Goal: Transaction & Acquisition: Purchase product/service

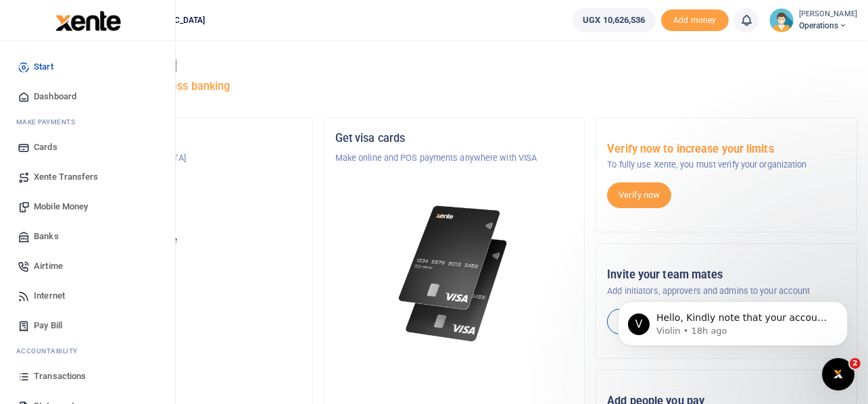
click at [51, 205] on span "Mobile Money" at bounding box center [61, 207] width 54 height 14
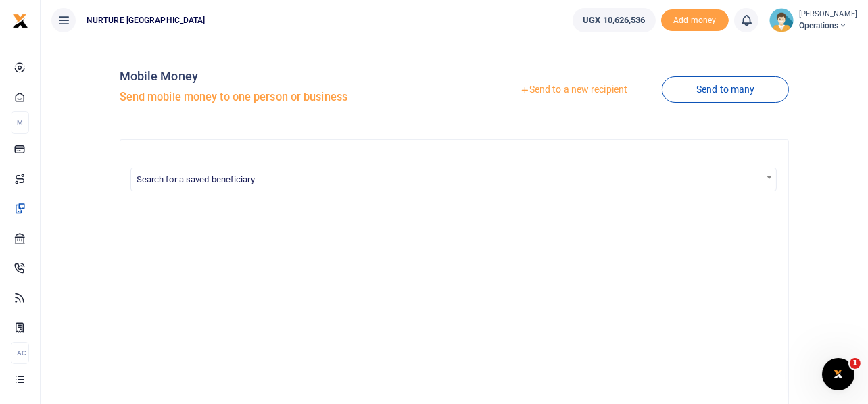
click at [548, 90] on link "Send to a new recipient" at bounding box center [574, 90] width 177 height 24
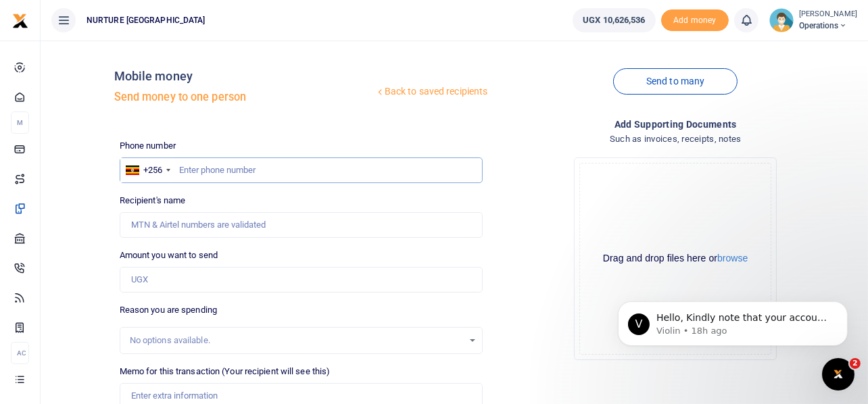
click at [218, 166] on input "text" at bounding box center [302, 171] width 364 height 26
type input "7781390233"
type input "Nancy Lacaa"
click at [221, 287] on input "Amount you want to send" at bounding box center [302, 280] width 364 height 26
click at [348, 174] on input "7781390233" at bounding box center [302, 171] width 364 height 26
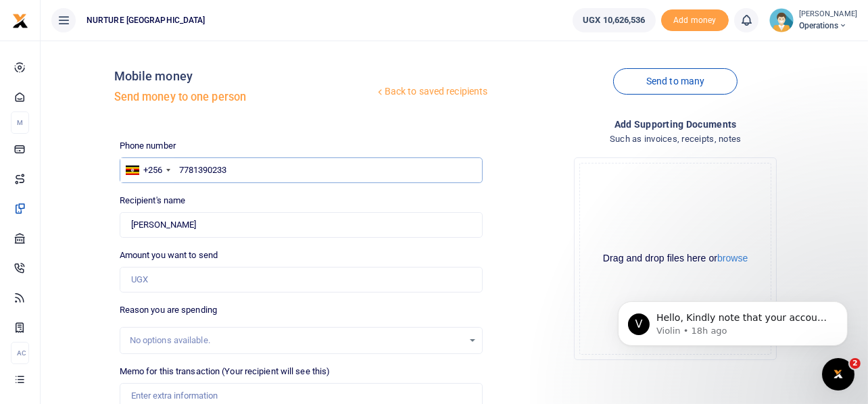
click at [183, 168] on input "7781390233" at bounding box center [302, 171] width 364 height 26
type input "781390233"
type input "[PERSON_NAME]"
click at [248, 166] on input "781390233" at bounding box center [302, 171] width 364 height 26
type input "781390233"
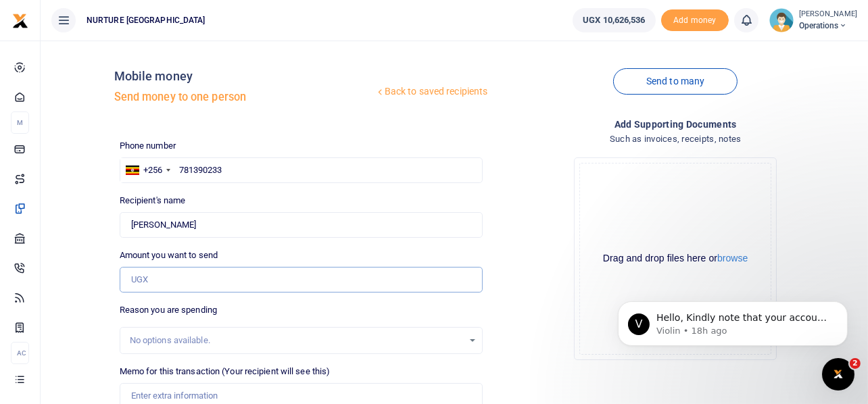
click at [149, 287] on input "Amount you want to send" at bounding box center [302, 280] width 364 height 26
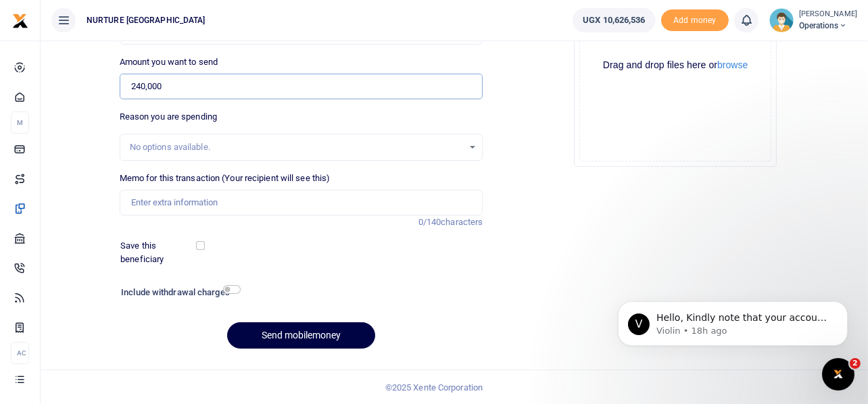
scroll to position [194, 0]
type input "240,000"
click at [210, 202] on input "Memo for this transaction (Your recipient will see this)" at bounding box center [302, 202] width 364 height 26
type input "Payment for repair and servicing of the industrial sewing machines"
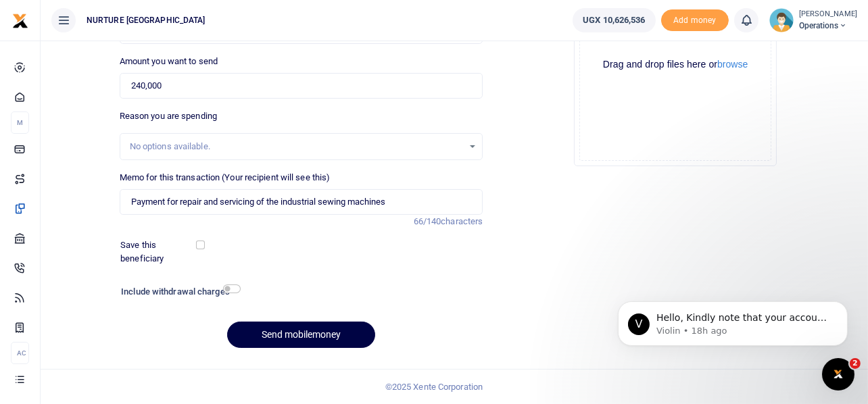
click at [496, 179] on div "Add supporting Documents Such as invoices, receipts, notes Drop your files here…" at bounding box center [675, 141] width 375 height 436
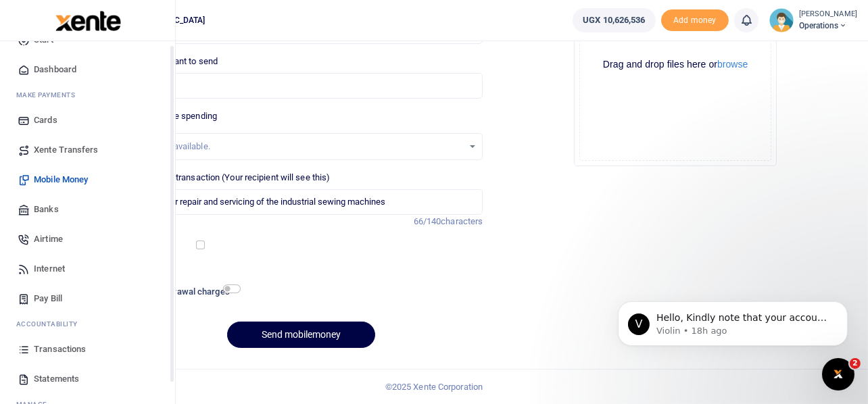
scroll to position [67, 0]
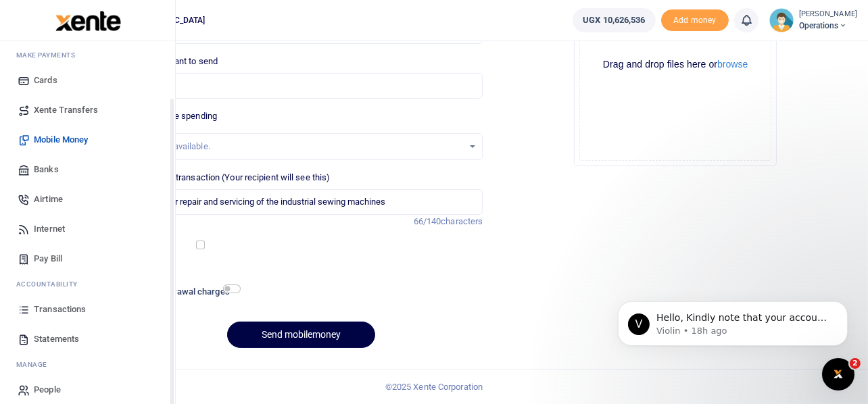
click at [63, 310] on span "Transactions" at bounding box center [60, 310] width 52 height 14
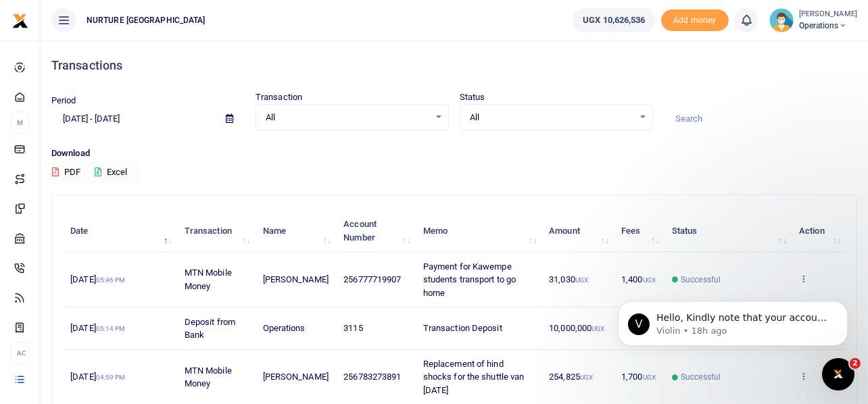
click at [116, 173] on button "Excel" at bounding box center [110, 172] width 55 height 23
click at [106, 172] on button "Excel" at bounding box center [110, 172] width 55 height 23
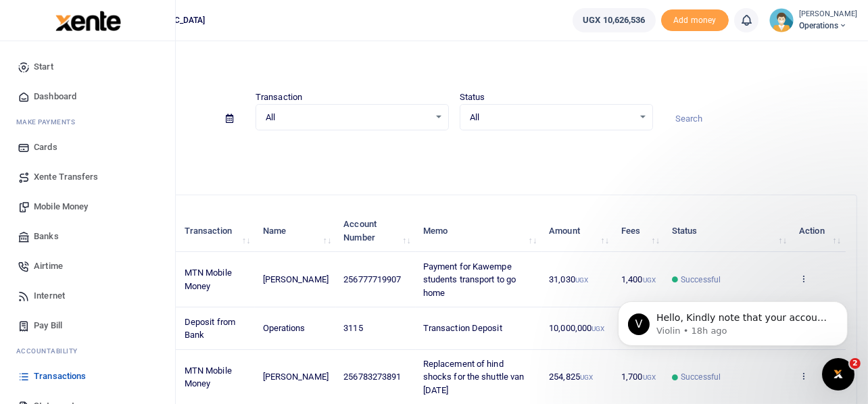
click at [53, 204] on span "Mobile Money" at bounding box center [61, 207] width 54 height 14
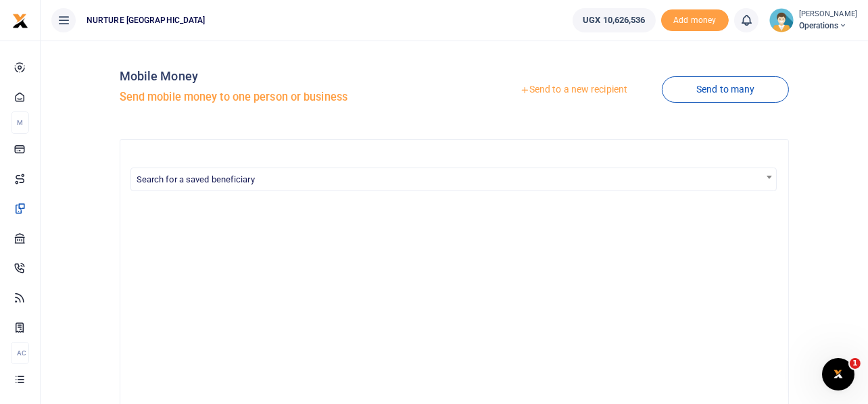
click at [600, 91] on link "Send to a new recipient" at bounding box center [574, 90] width 177 height 24
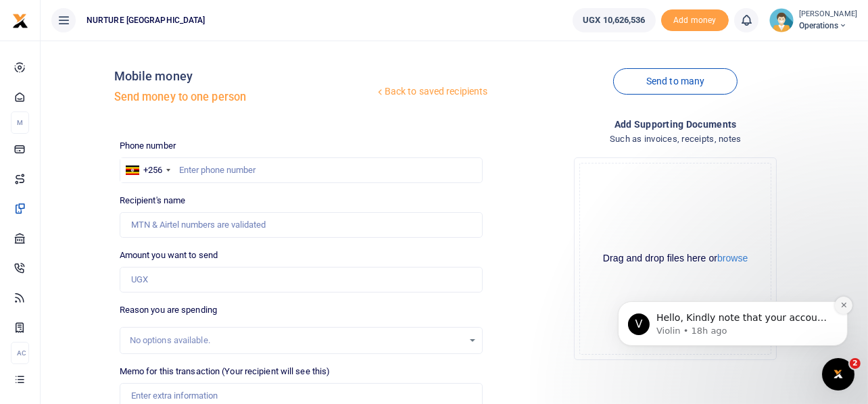
click at [840, 309] on button "Dismiss notification" at bounding box center [844, 305] width 18 height 18
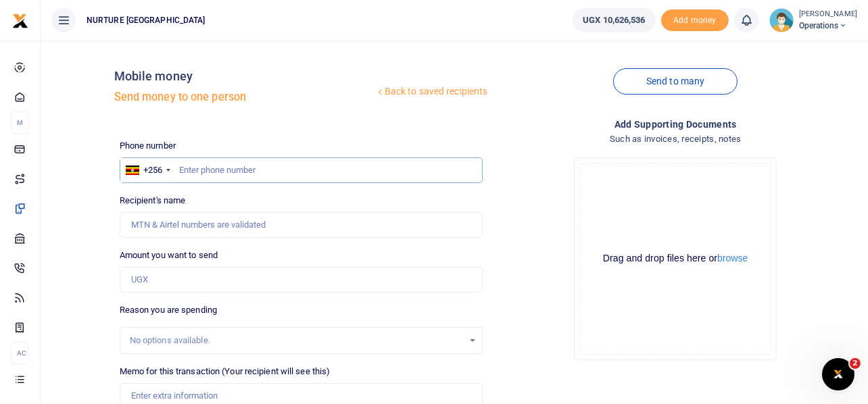
click at [260, 168] on input "text" at bounding box center [302, 171] width 364 height 26
type input "781390233"
type input "[PERSON_NAME]"
type input "781390233"
click at [168, 287] on input "Amount you want to send" at bounding box center [302, 280] width 364 height 26
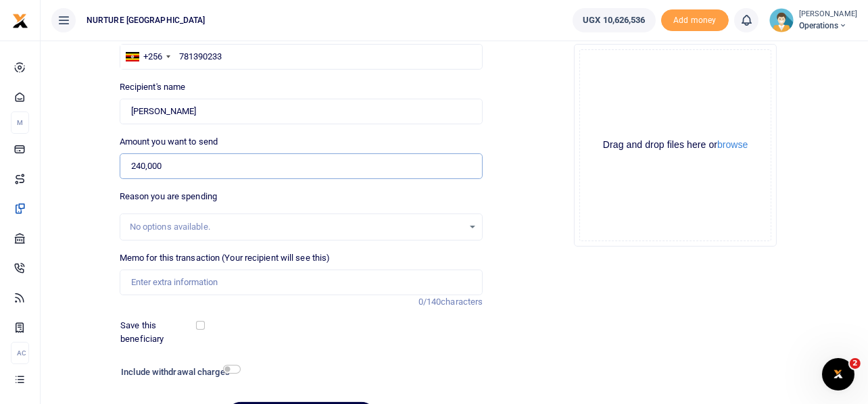
scroll to position [114, 0]
type input "240,000"
click at [168, 287] on input "Memo for this transaction (Your recipient will see this)" at bounding box center [302, 282] width 364 height 26
paste input "Payment for repair and servicing of the industrial sewing machines"
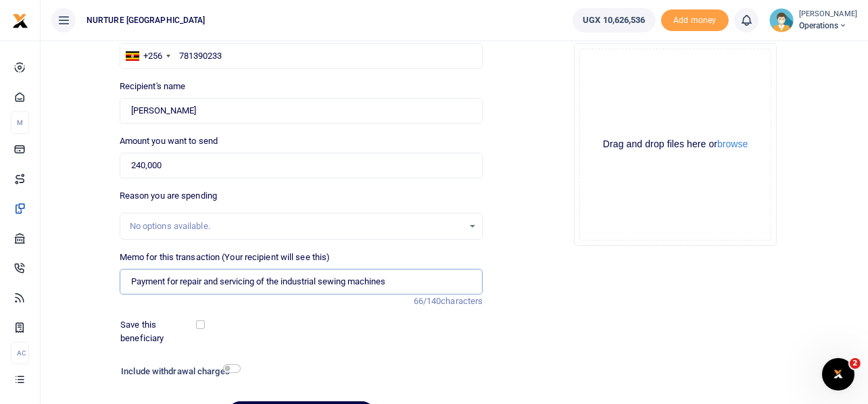
click at [284, 281] on input "Payment for repair and servicing of the industrial sewing machines" at bounding box center [302, 282] width 364 height 26
click at [451, 284] on input "Payment for repair and servicing of the manual and industrial sewing machines" at bounding box center [302, 282] width 364 height 26
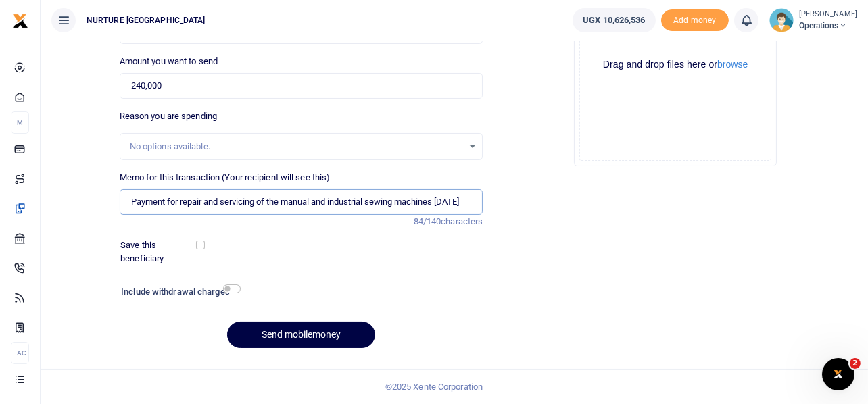
type input "Payment for repair and servicing of the manual and industrial sewing machines A…"
click at [235, 291] on input "checkbox" at bounding box center [232, 289] width 18 height 9
checkbox input "true"
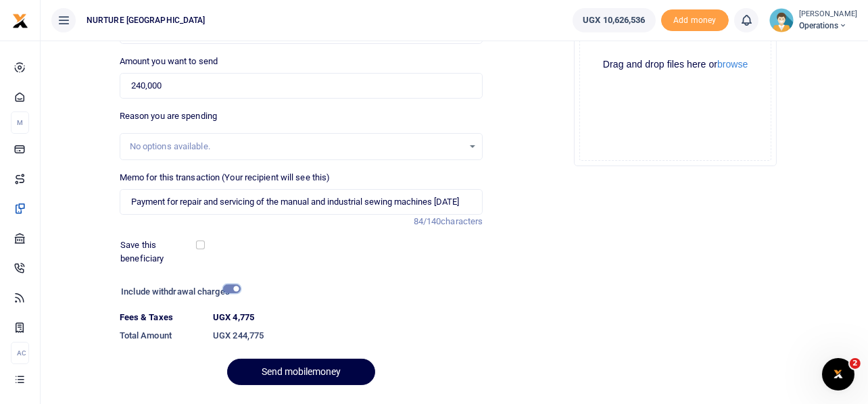
scroll to position [231, 0]
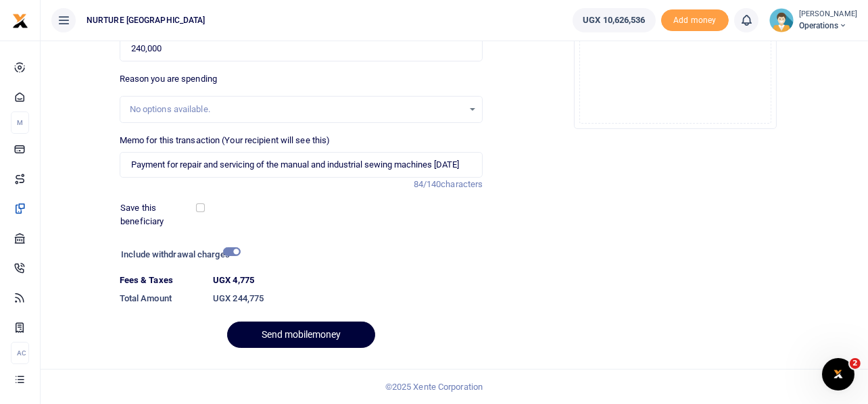
click at [313, 338] on button "Send mobilemoney" at bounding box center [301, 335] width 148 height 26
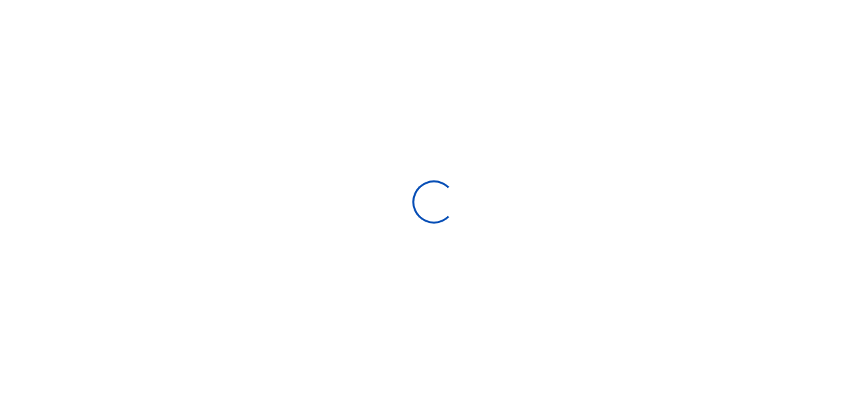
select select
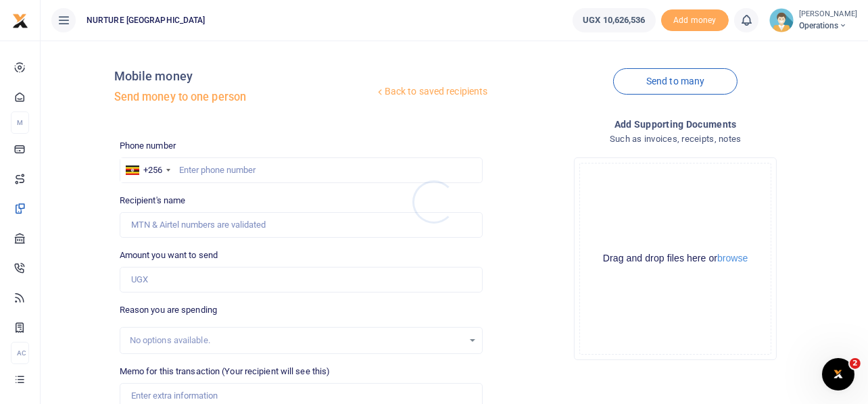
click at [284, 166] on div at bounding box center [434, 202] width 868 height 404
click at [273, 172] on input "text" at bounding box center [302, 171] width 364 height 26
type input "746529704"
type input "Henry Mulindwa"
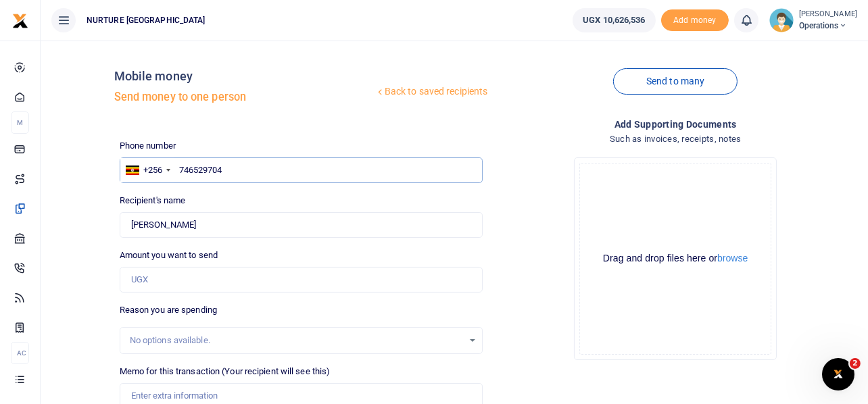
type input "746529704"
click at [195, 279] on input "Amount you want to send" at bounding box center [302, 280] width 364 height 26
click at [195, 279] on input "746,529,704" at bounding box center [302, 280] width 364 height 26
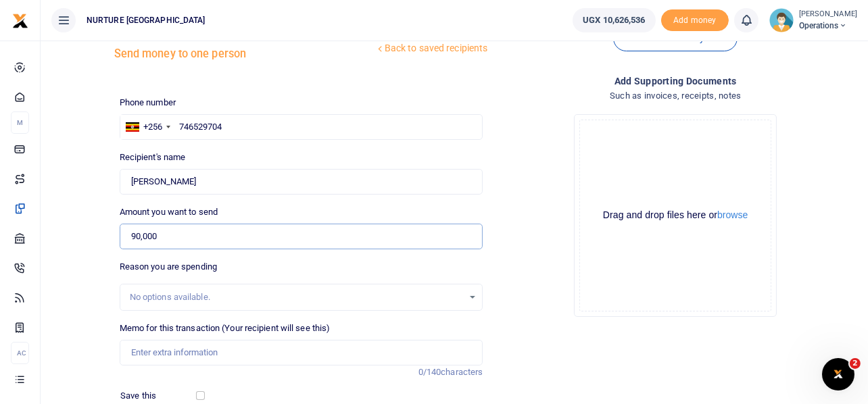
scroll to position [67, 0]
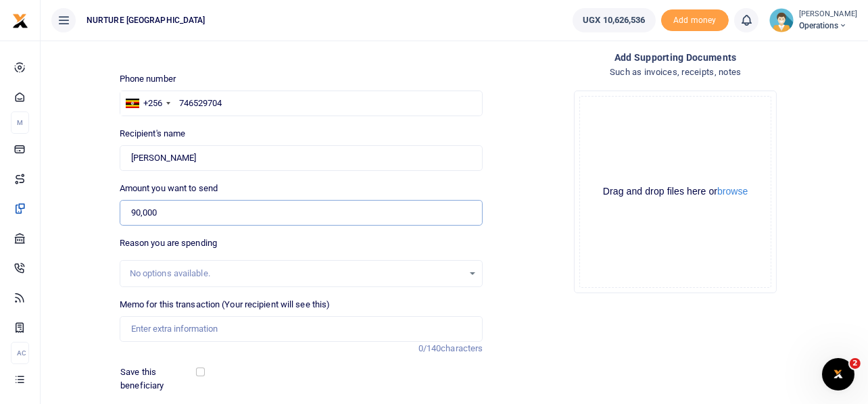
type input "90,000"
click at [206, 324] on input "Memo for this transaction (Your recipient will see this)" at bounding box center [302, 330] width 364 height 26
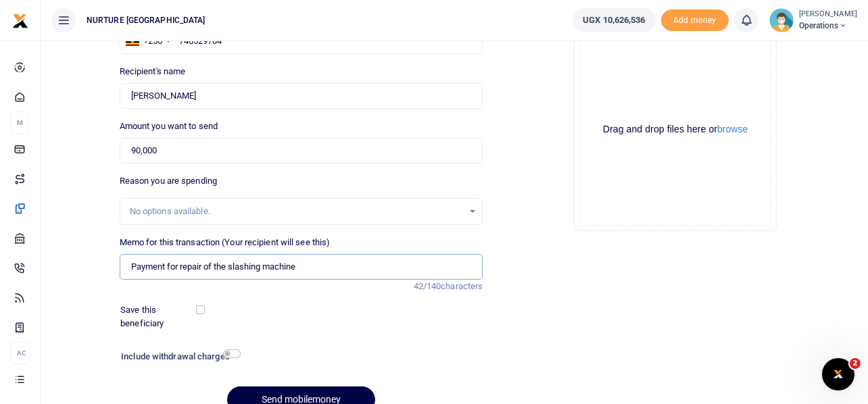
scroll to position [194, 0]
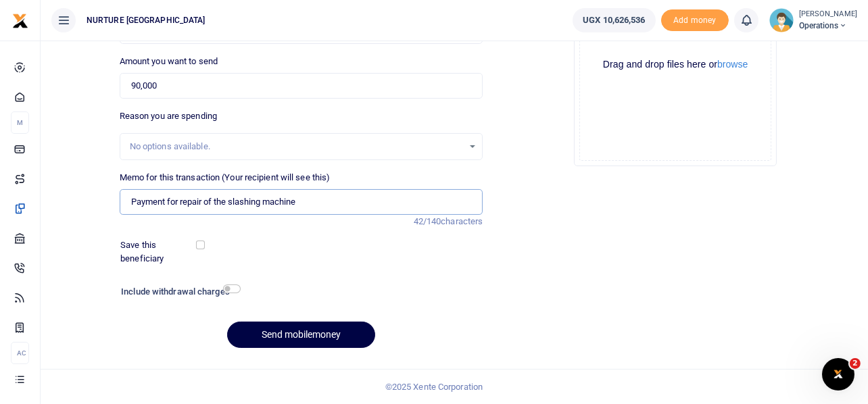
type input "Payment for repair of the slashing machine"
click at [238, 292] on input "checkbox" at bounding box center [232, 289] width 18 height 9
checkbox input "true"
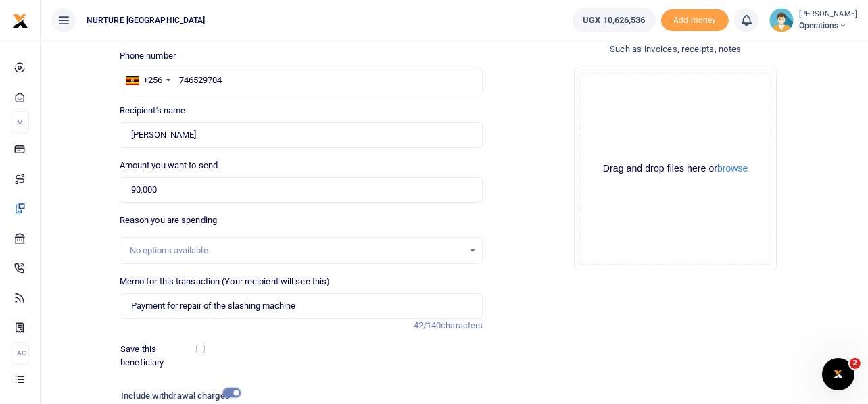
scroll to position [231, 0]
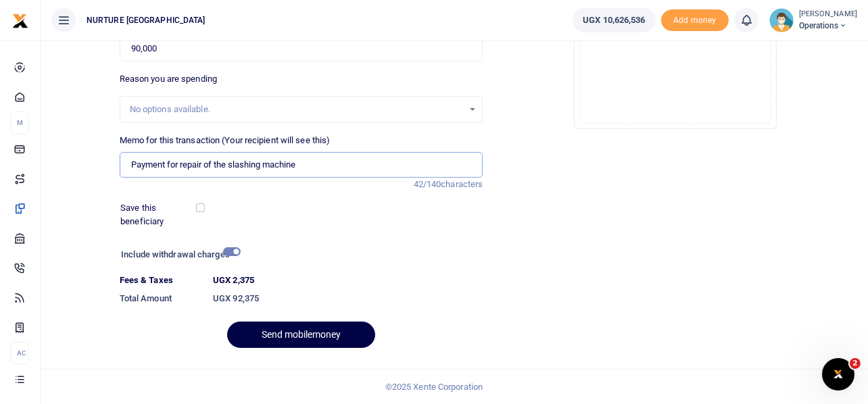
click at [179, 165] on input "Payment for repair of the slashing machine" at bounding box center [302, 165] width 364 height 26
type input "Payment for repair of the slashing machine"
click at [303, 332] on button "Send mobilemoney" at bounding box center [301, 335] width 148 height 26
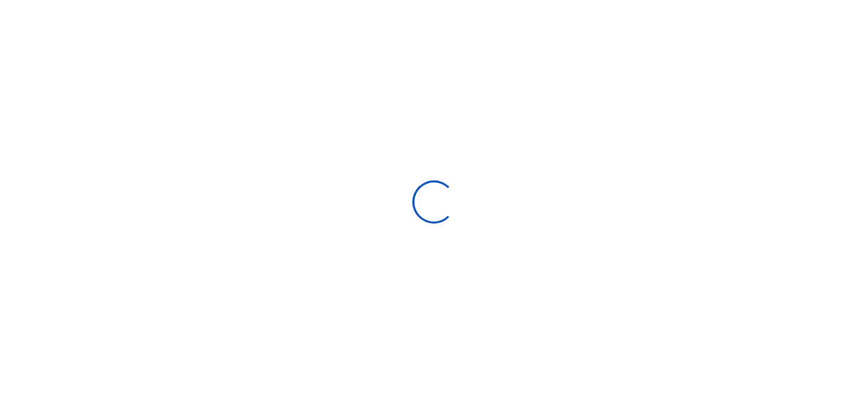
select select
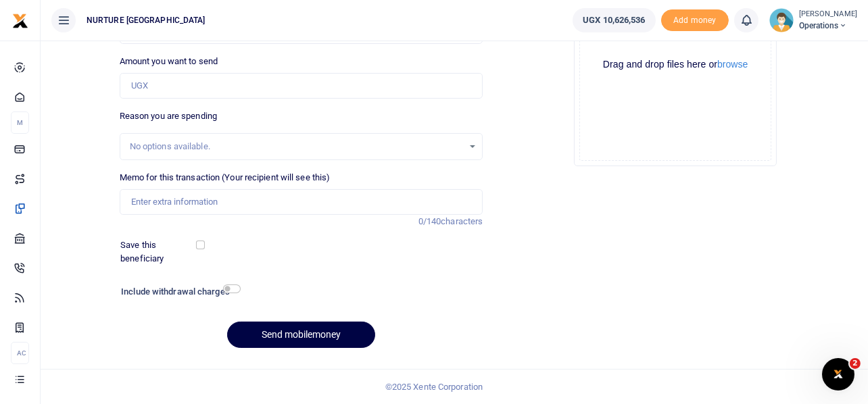
drag, startPoint x: 539, startPoint y: 122, endPoint x: 114, endPoint y: 133, distance: 425.5
click at [538, 123] on div "Drop your files here Drag and drop files here or browse Powered by Uppy" at bounding box center [676, 65] width 364 height 225
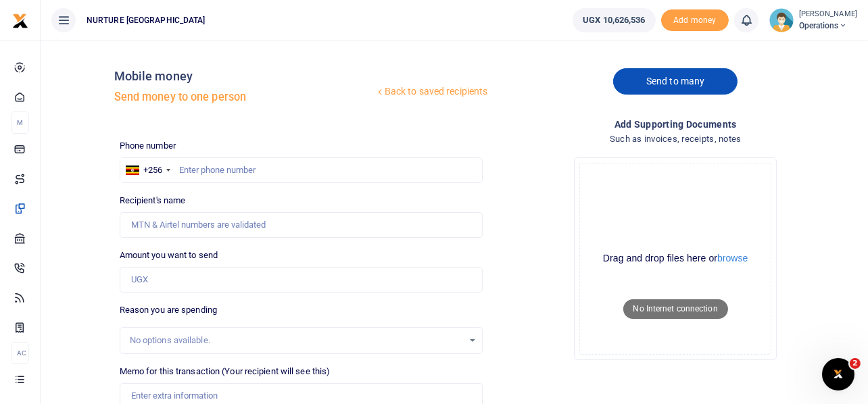
click at [716, 83] on link "Send to many" at bounding box center [675, 81] width 124 height 26
